Goal: Entertainment & Leisure: Consume media (video, audio)

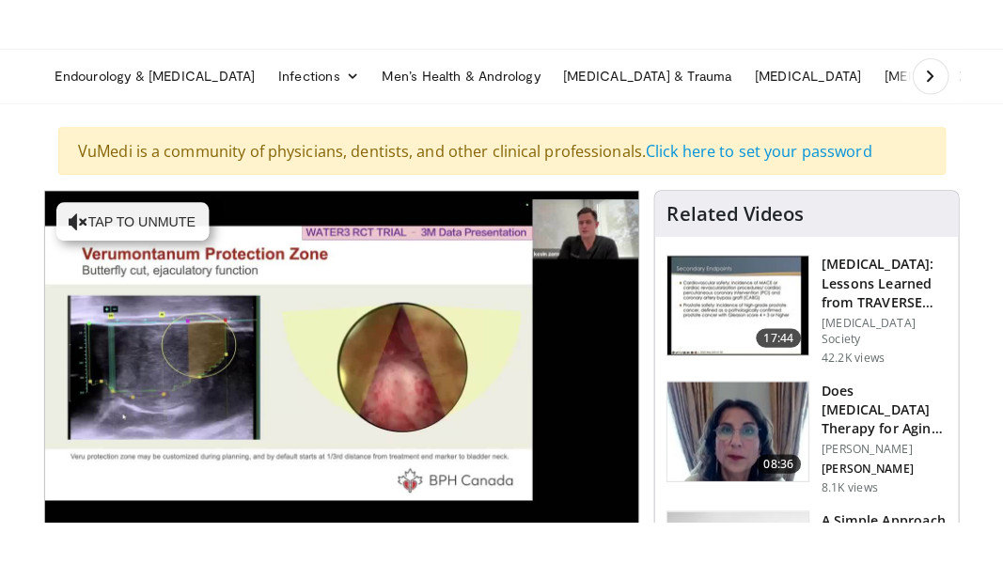
scroll to position [137, 0]
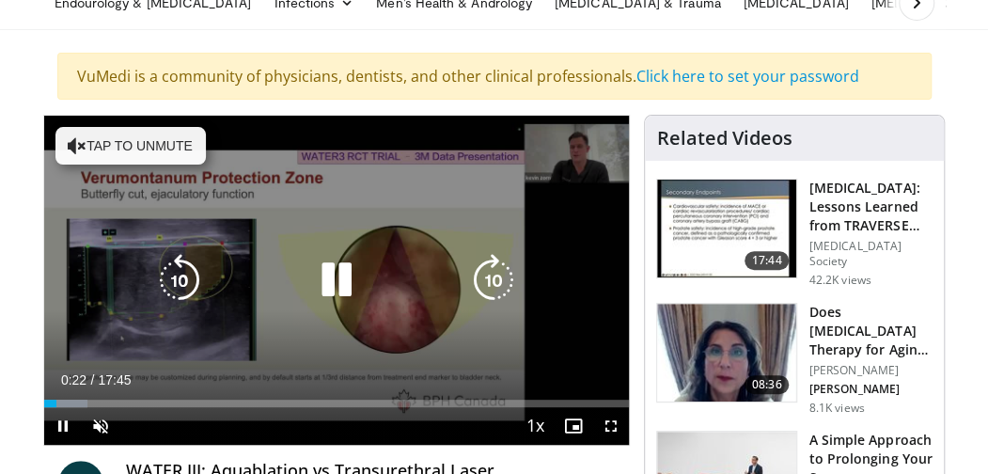
click at [116, 134] on button "Tap to unmute" at bounding box center [130, 146] width 150 height 38
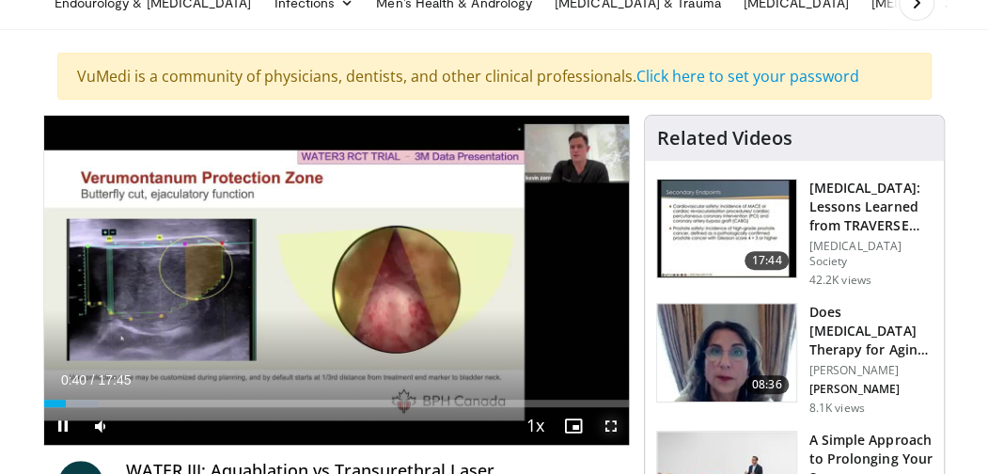
click at [607, 423] on span "Video Player" at bounding box center [610, 426] width 38 height 38
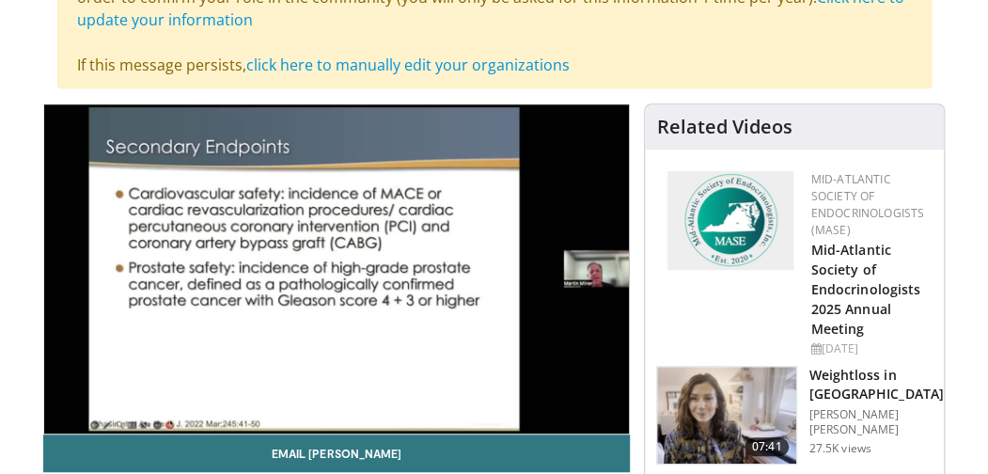
scroll to position [338, 0]
